Goal: Transaction & Acquisition: Purchase product/service

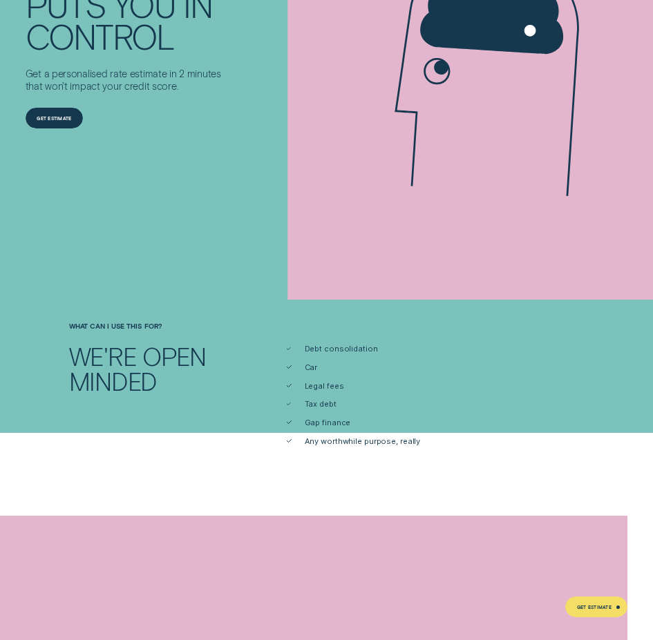
scroll to position [345, 0]
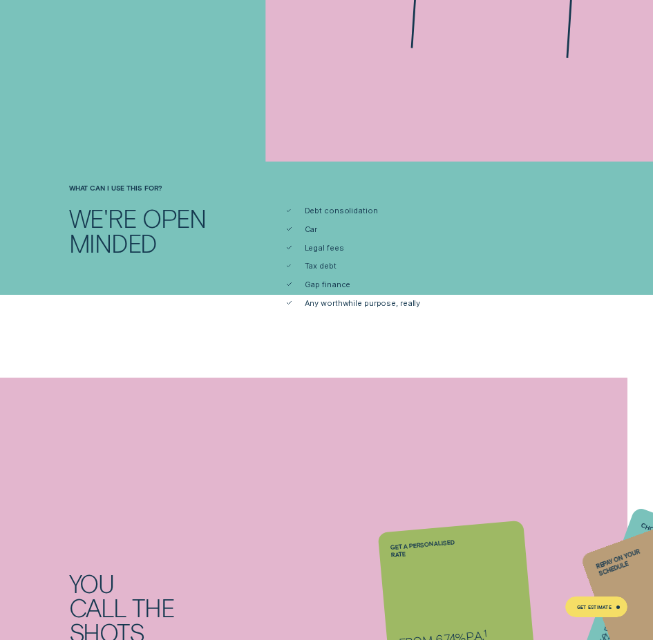
click at [333, 229] on li "Car" at bounding box center [435, 229] width 297 height 10
click at [354, 250] on li "Legal fees" at bounding box center [435, 248] width 297 height 10
click at [351, 298] on span "Any worthwhile purpose, really" at bounding box center [363, 303] width 116 height 10
click at [317, 307] on span "Any worthwhile purpose, really" at bounding box center [363, 303] width 116 height 10
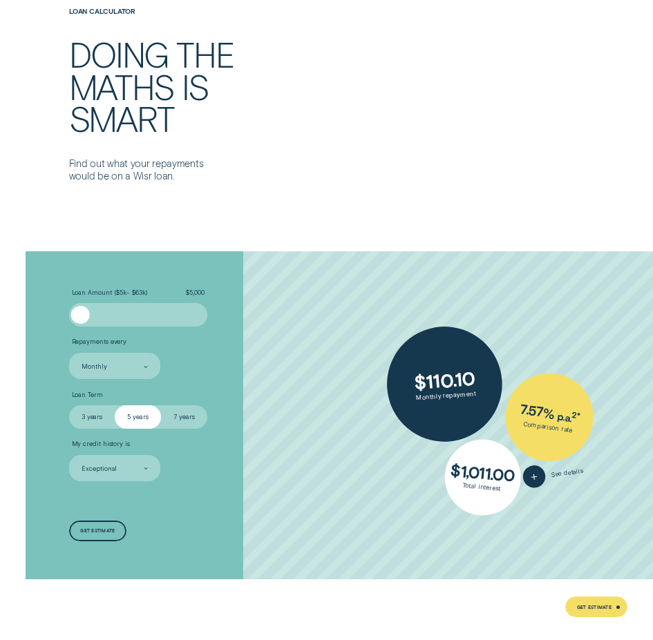
scroll to position [1864, 0]
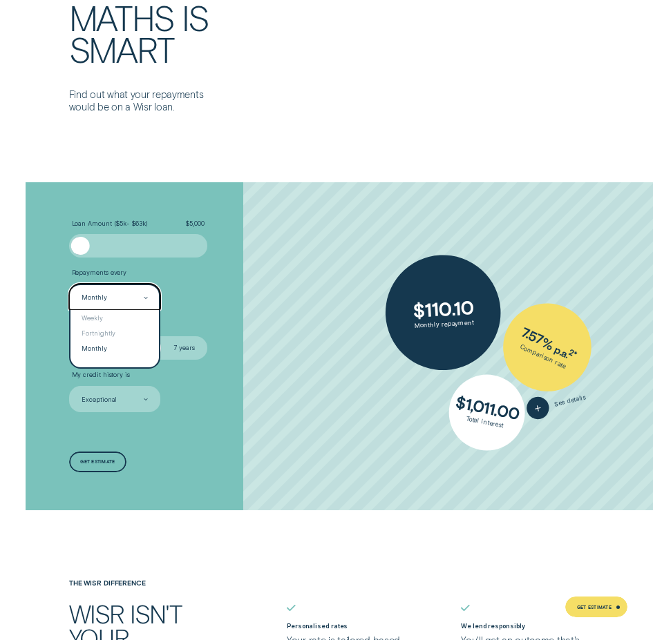
click at [145, 294] on div at bounding box center [146, 297] width 4 height 25
click at [137, 328] on div "Fortnightly" at bounding box center [114, 332] width 89 height 15
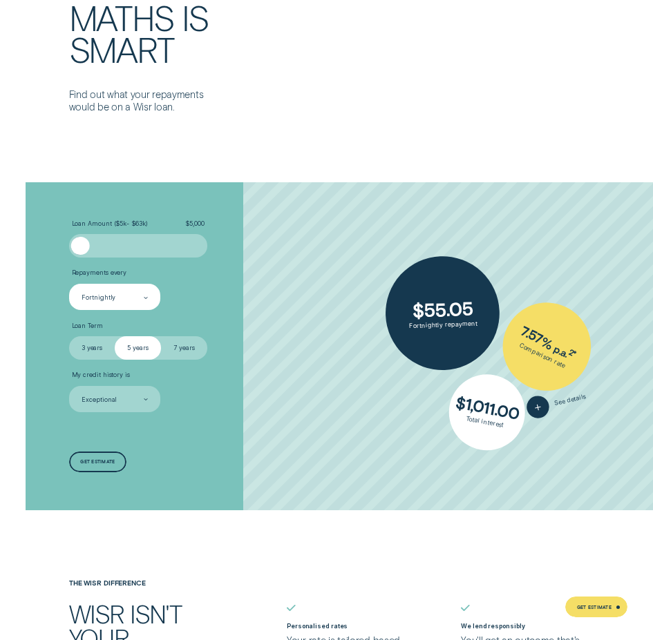
click at [242, 316] on ul "Loan Amount ( $5k - $63k ) $ 5,000 Repayments every Fortnightly Loan Term Selec…" at bounding box center [174, 316] width 210 height 193
drag, startPoint x: 242, startPoint y: 316, endPoint x: 236, endPoint y: 291, distance: 26.3
click at [236, 291] on li "Repayments every Fortnightly" at bounding box center [174, 289] width 210 height 41
click at [182, 349] on label "7 years" at bounding box center [184, 347] width 46 height 23
click at [161, 336] on input "7 years" at bounding box center [161, 336] width 0 height 0
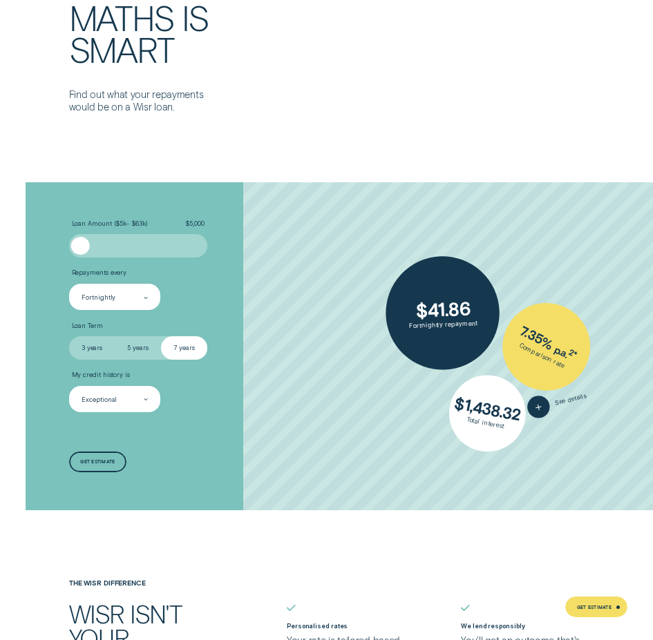
click at [152, 394] on div "Exceptional" at bounding box center [115, 399] width 92 height 26
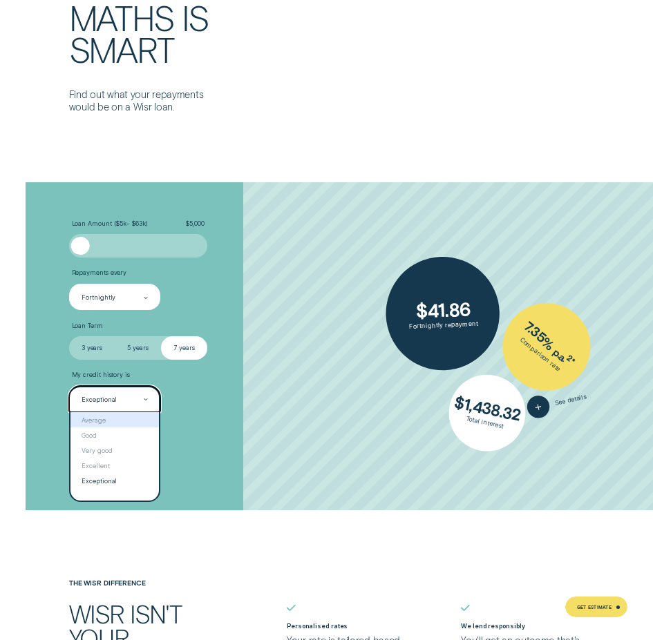
click at [118, 418] on div "Average" at bounding box center [114, 419] width 89 height 15
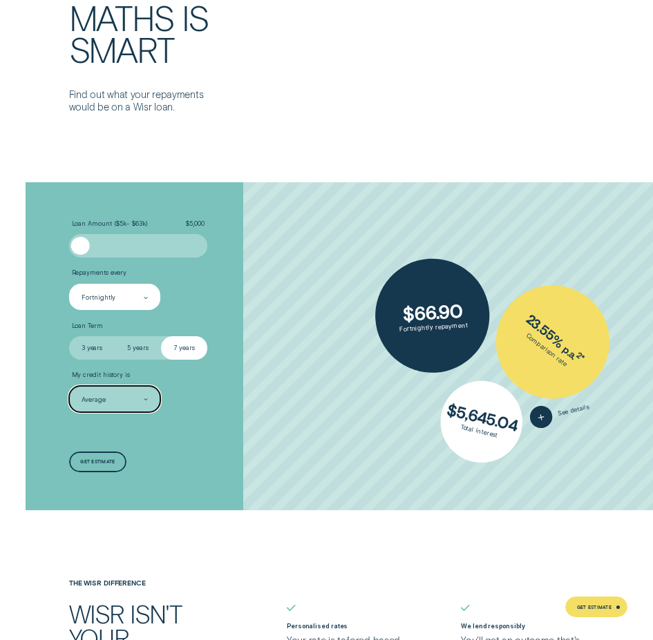
click at [224, 394] on li "My credit history is option Average, selected. Select is focused , press Down t…" at bounding box center [174, 391] width 210 height 41
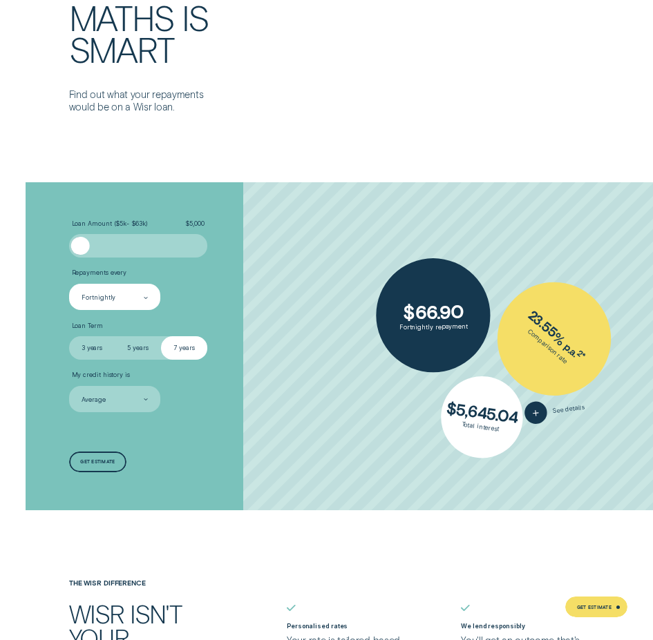
click at [243, 405] on li "My credit history is Average" at bounding box center [174, 391] width 210 height 41
click at [244, 406] on li "My credit history is Average" at bounding box center [174, 391] width 210 height 41
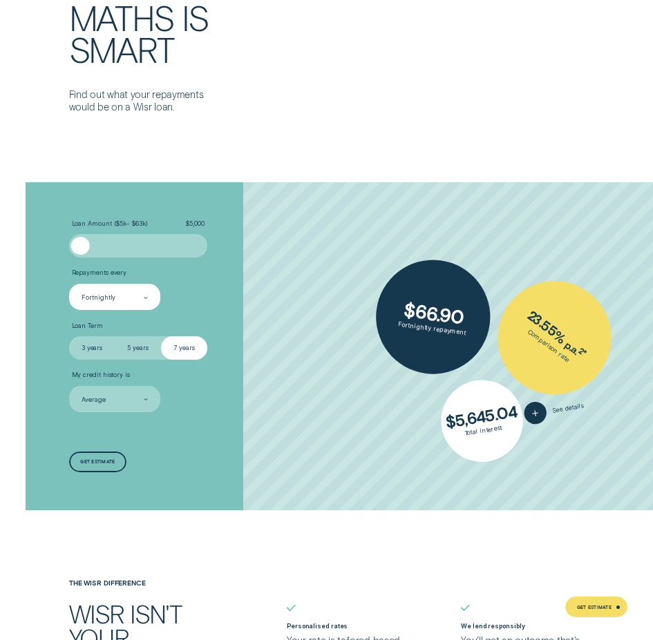
click at [252, 406] on li "My credit history is Average" at bounding box center [174, 391] width 210 height 41
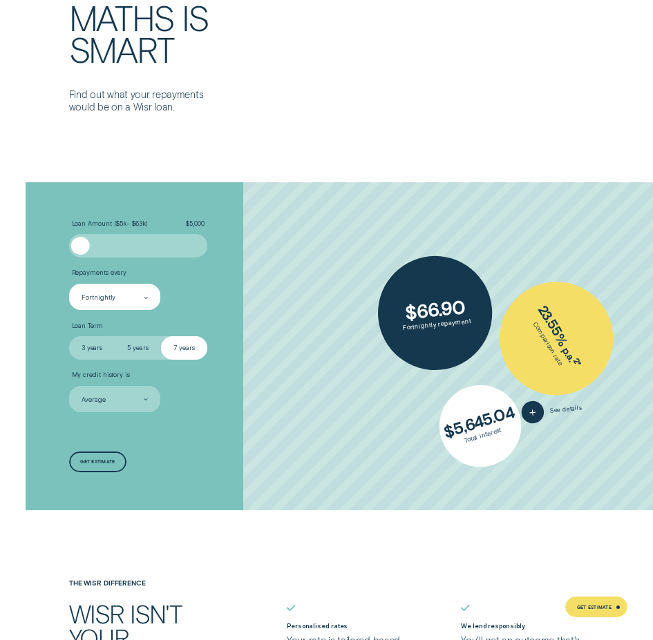
click at [529, 463] on div "$ 66.90 Fortnightly repayment 23.55 % p.a. 2 * Comparison rate $ 5,645.04 Total…" at bounding box center [447, 346] width 409 height 328
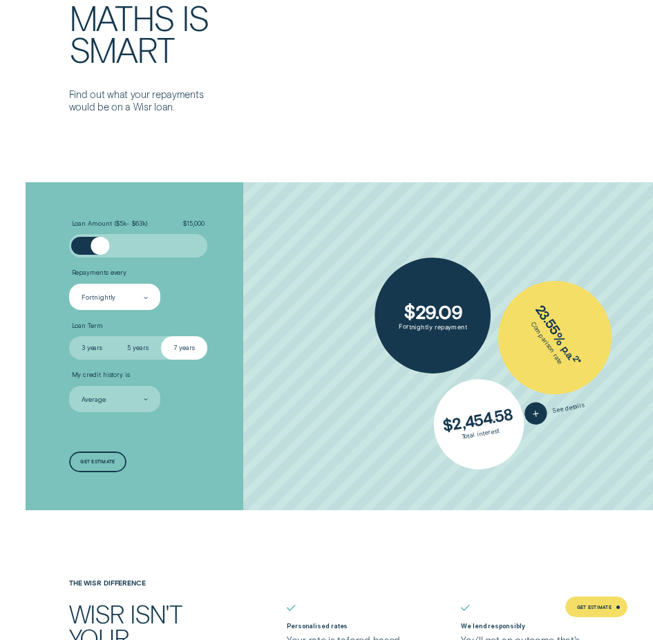
drag, startPoint x: 86, startPoint y: 244, endPoint x: 100, endPoint y: 252, distance: 16.1
click at [100, 252] on div at bounding box center [100, 246] width 19 height 19
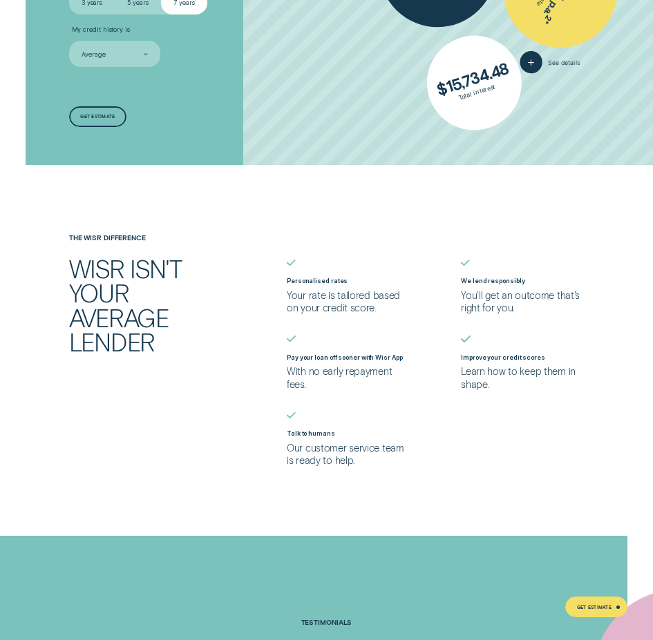
scroll to position [2417, 0]
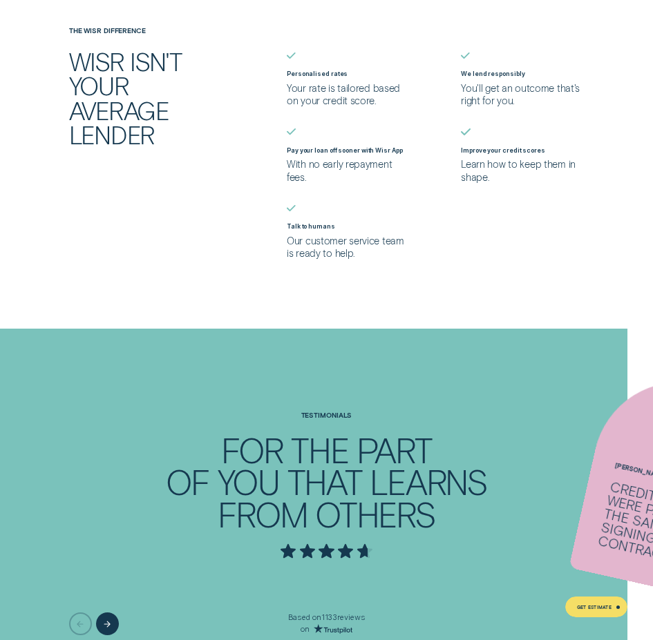
click at [341, 90] on p "Your rate is tailored based on your credit score." at bounding box center [348, 94] width 123 height 25
click at [317, 89] on p "Your rate is tailored based on your credit score." at bounding box center [348, 94] width 123 height 25
click at [345, 88] on p "Your rate is tailored based on your credit score." at bounding box center [348, 94] width 123 height 25
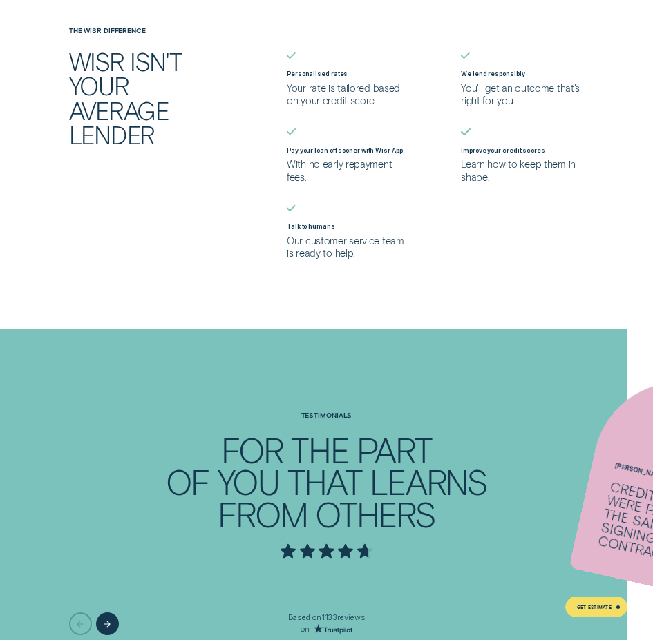
click at [327, 170] on p "With no early repayment fees." at bounding box center [348, 170] width 123 height 25
click at [351, 166] on p "With no early repayment fees." at bounding box center [348, 170] width 123 height 25
click at [340, 166] on p "With no early repayment fees." at bounding box center [348, 170] width 123 height 25
click at [340, 251] on p "Our customer service team is ready to help." at bounding box center [348, 247] width 123 height 25
click at [358, 243] on p "Our customer service team is ready to help." at bounding box center [348, 247] width 123 height 25
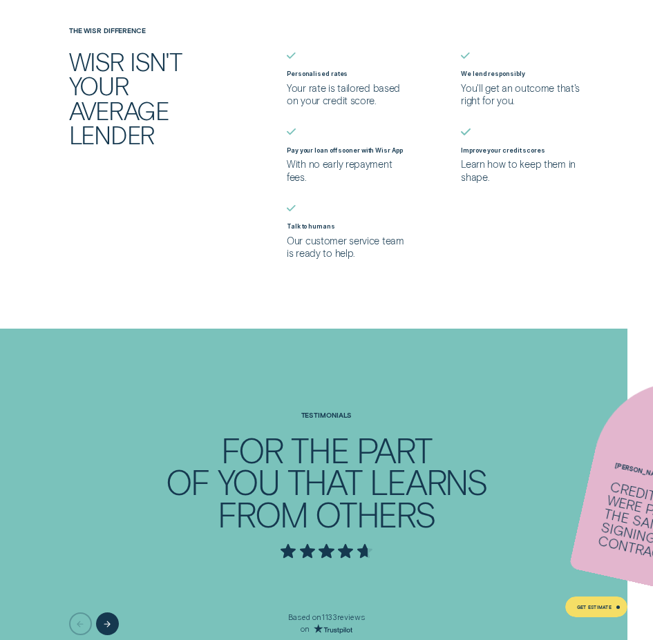
click at [382, 242] on p "Our customer service team is ready to help." at bounding box center [348, 247] width 123 height 25
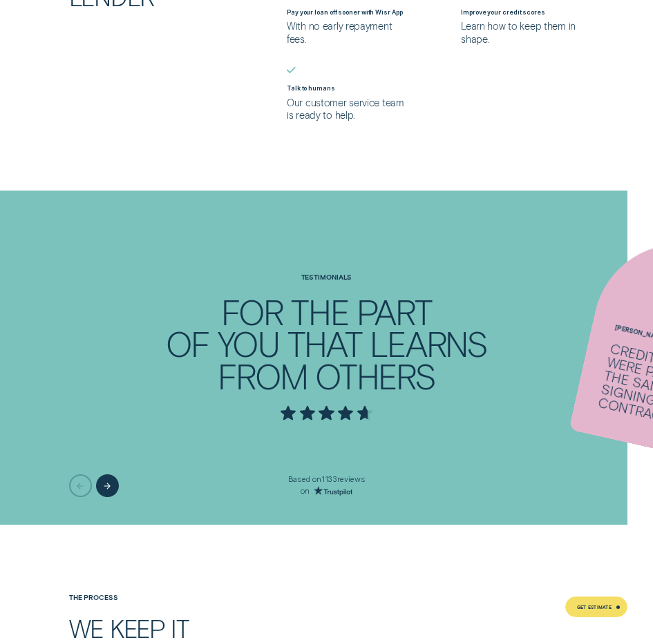
scroll to position [2693, 0]
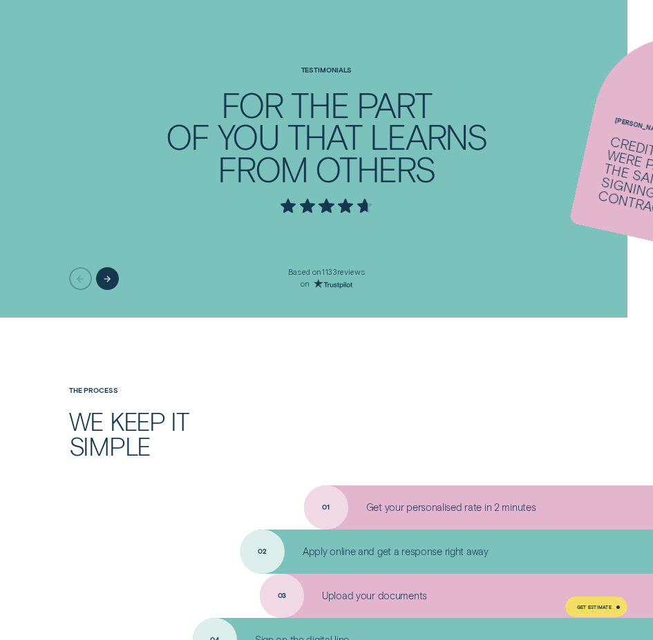
click at [269, 367] on div "What can I use this for? We're open minded Debt consolidation Car Legal fees Ta…" at bounding box center [326, 103] width 653 height 4672
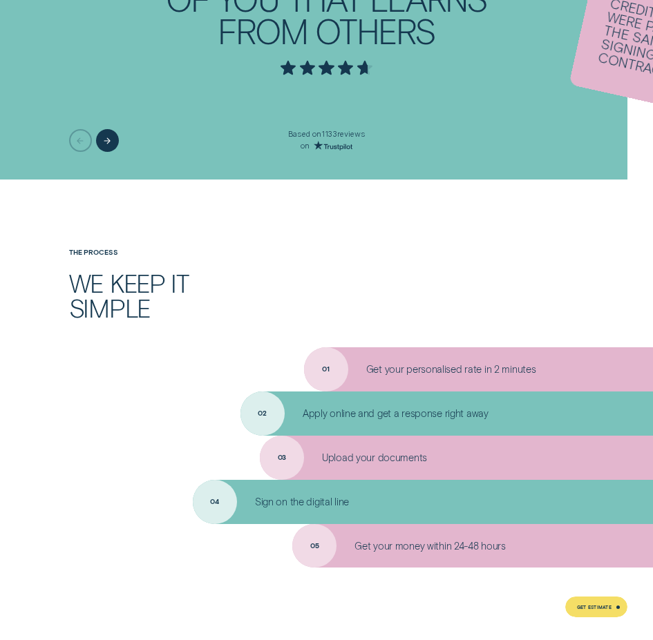
click at [325, 367] on div "Get your personalised rate in 2 minutes" at bounding box center [478, 369] width 349 height 44
click at [385, 374] on p "Get your personalised rate in 2 minutes" at bounding box center [451, 369] width 170 height 12
click at [432, 376] on div "Get your personalised rate in 2 minutes" at bounding box center [478, 369] width 349 height 44
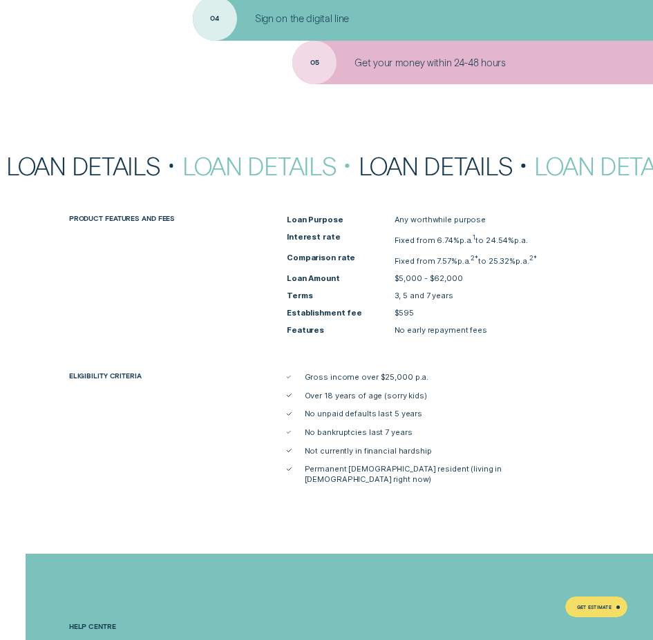
scroll to position [3453, 0]
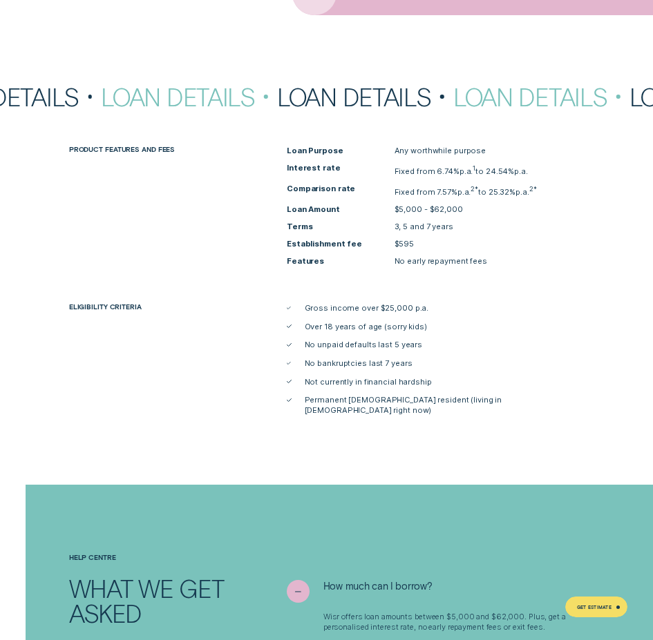
click at [420, 243] on li "Establishment fee $595" at bounding box center [435, 244] width 297 height 10
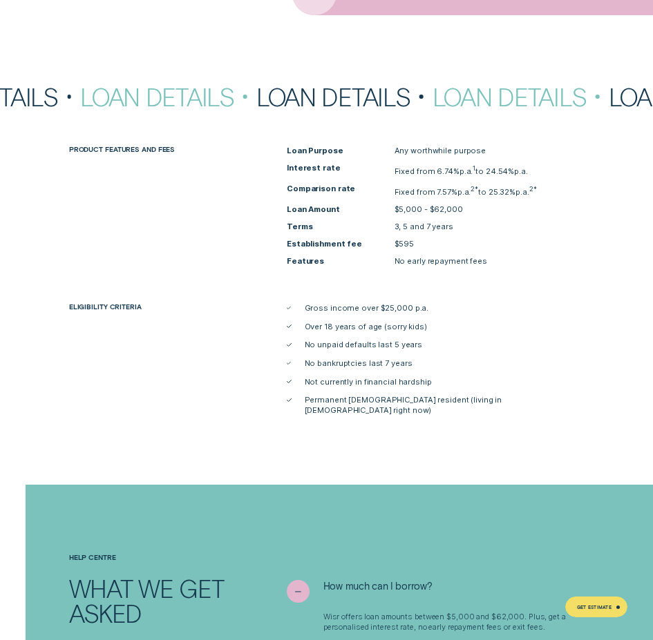
click at [420, 243] on li "Establishment fee $595" at bounding box center [435, 244] width 297 height 10
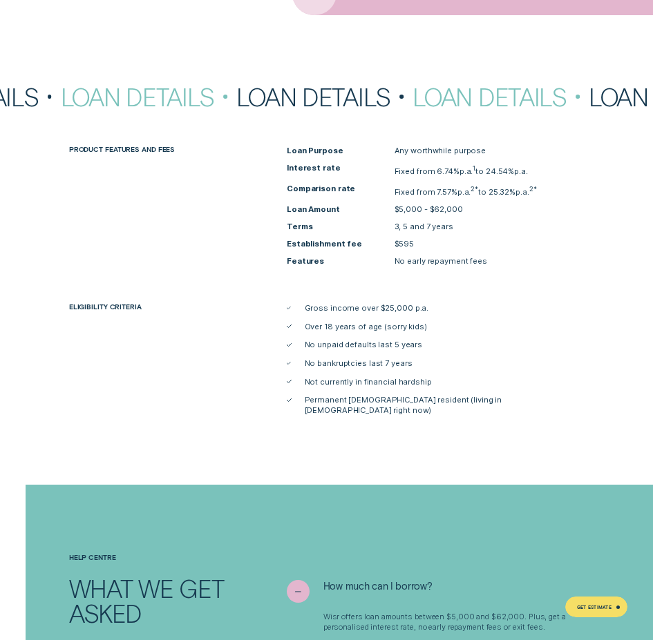
click at [391, 244] on span "Establishment fee" at bounding box center [341, 244] width 108 height 10
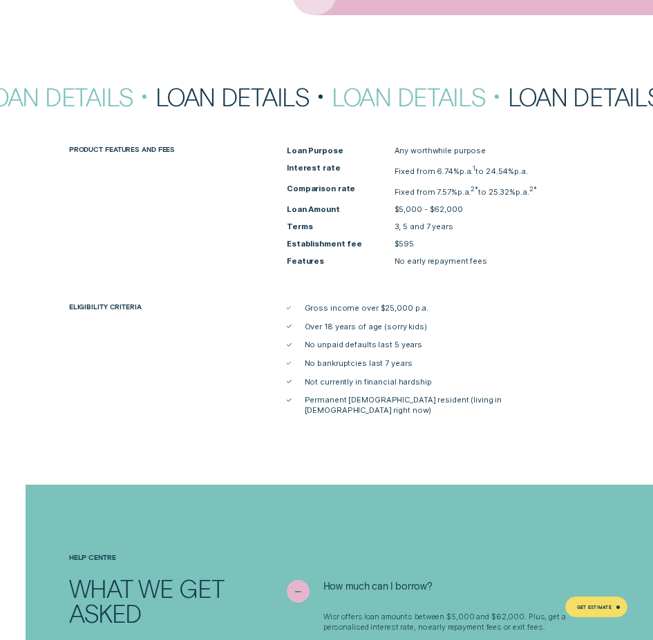
click at [367, 307] on span "Gross income over $25,000 p.a." at bounding box center [367, 308] width 124 height 10
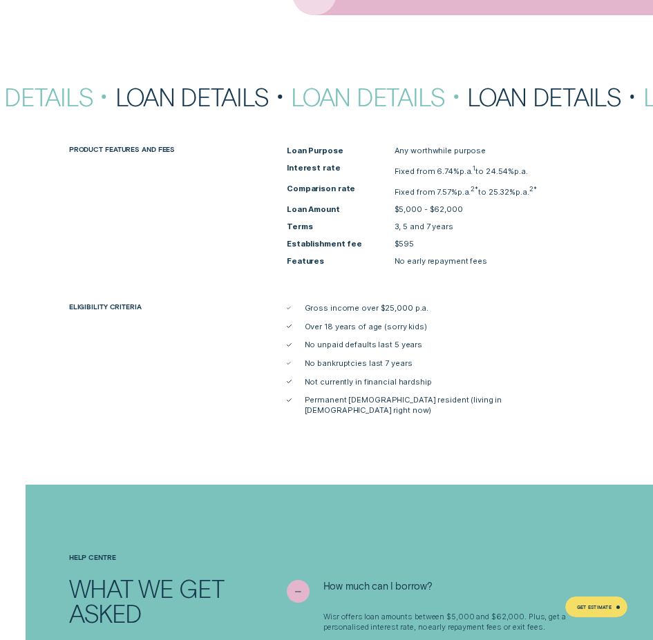
click at [348, 307] on span "Gross income over $25,000 p.a." at bounding box center [367, 308] width 124 height 10
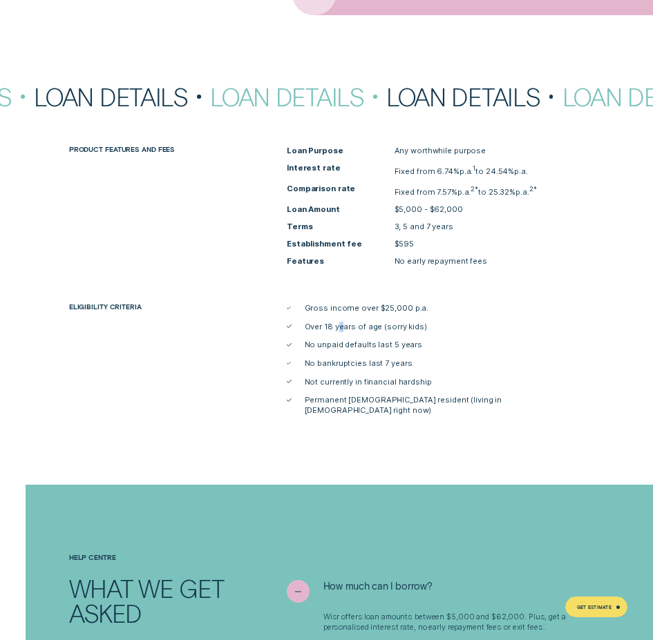
click at [340, 314] on ul "Gross income over $25,000 p.a. Over 18 years of age (sorry kids) No unpaid defa…" at bounding box center [434, 359] width 305 height 113
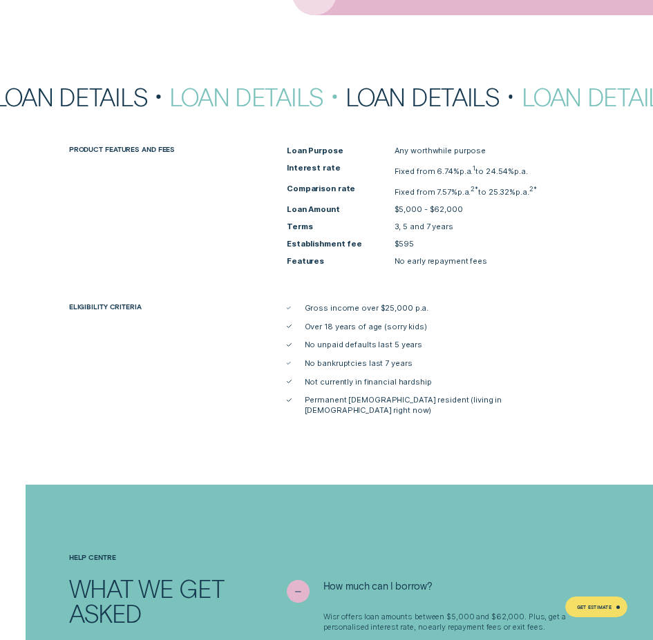
click at [351, 309] on span "Gross income over $25,000 p.a." at bounding box center [367, 308] width 124 height 10
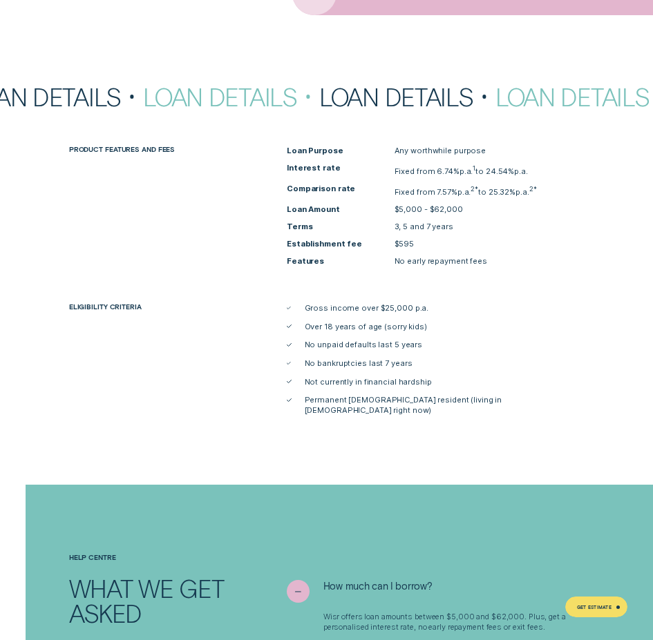
click at [432, 346] on li "No unpaid defaults last 5 years" at bounding box center [435, 345] width 297 height 10
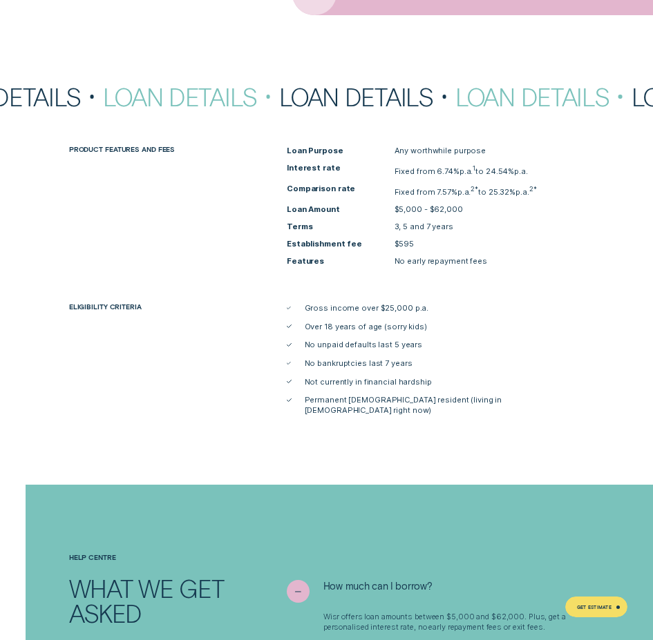
click at [412, 365] on li "No bankruptcies last 7 years" at bounding box center [435, 363] width 297 height 10
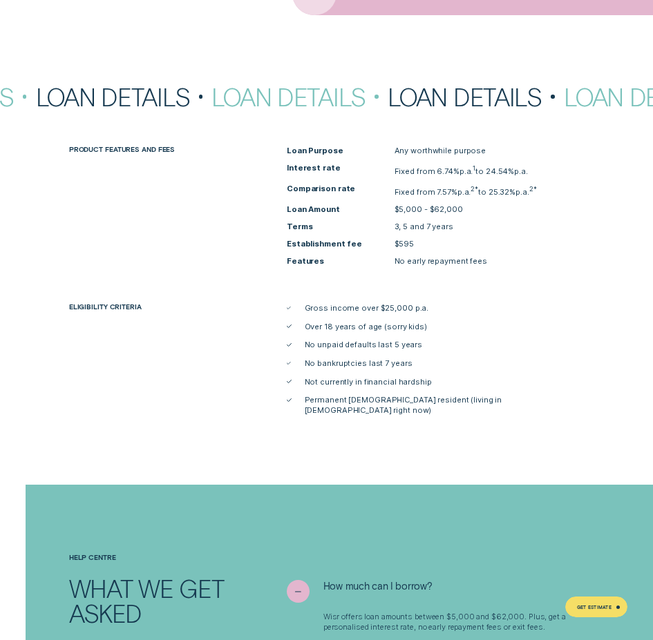
click at [369, 399] on span "Permanent [DEMOGRAPHIC_DATA] resident (living in [DEMOGRAPHIC_DATA] right now)" at bounding box center [445, 405] width 280 height 21
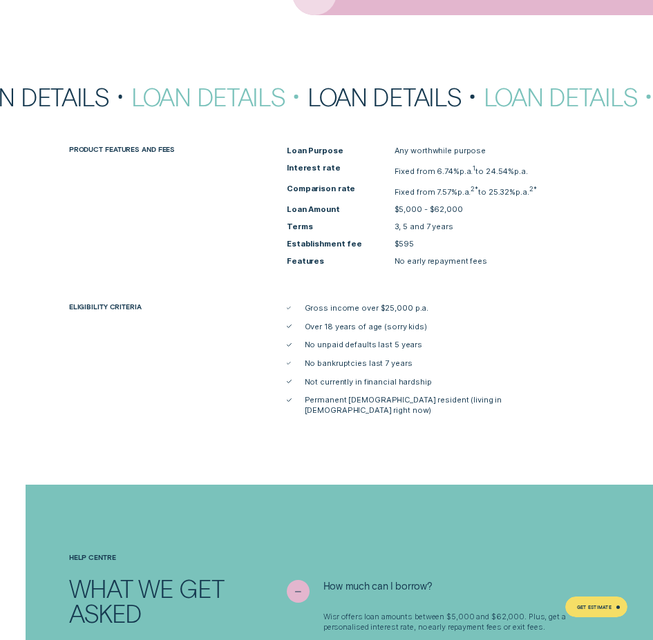
click at [349, 401] on span "Permanent [DEMOGRAPHIC_DATA] resident (living in [DEMOGRAPHIC_DATA] right now)" at bounding box center [445, 405] width 280 height 21
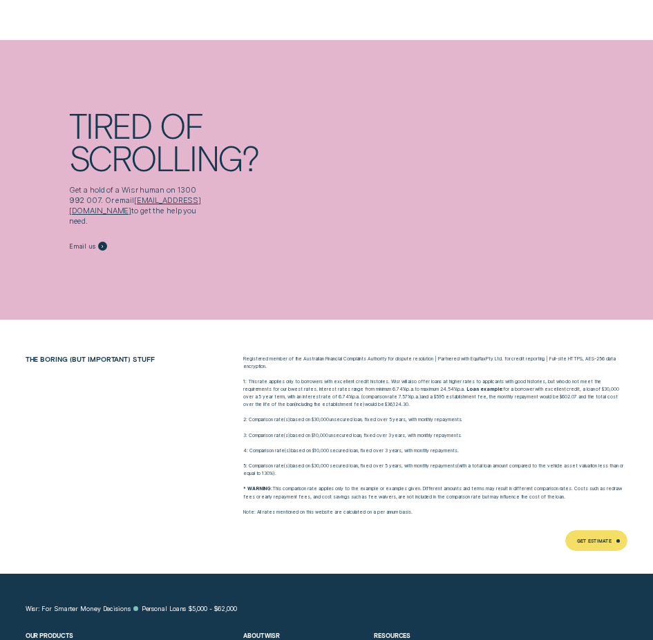
scroll to position [4489, 0]
